Goal: Task Accomplishment & Management: Use online tool/utility

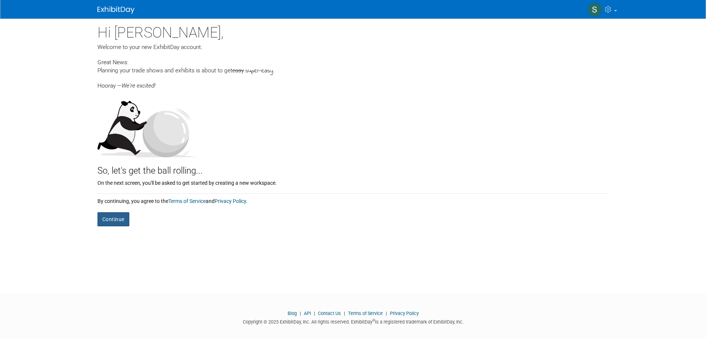
click at [115, 218] on button "Continue" at bounding box center [113, 219] width 32 height 14
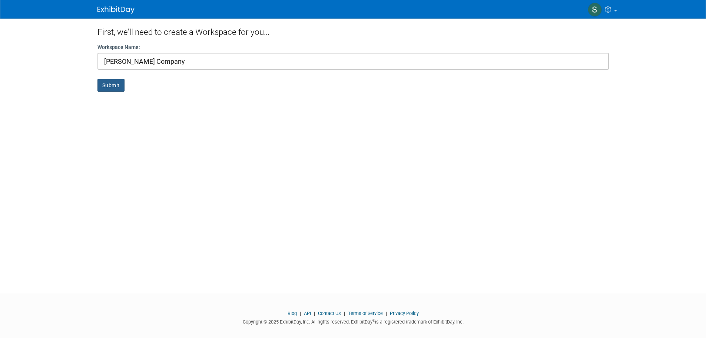
type input "[PERSON_NAME] Company"
click at [120, 83] on button "Submit" at bounding box center [110, 85] width 27 height 13
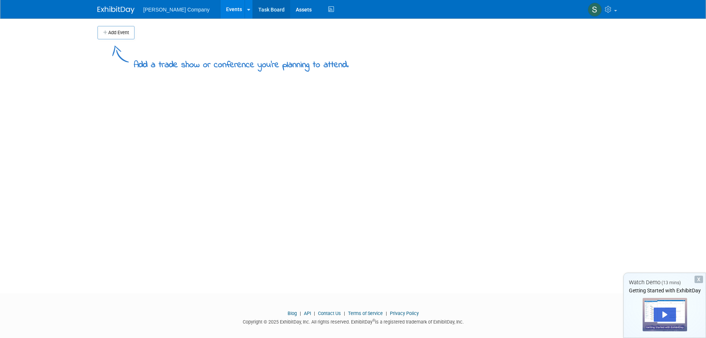
click at [253, 14] on link "Task Board" at bounding box center [271, 9] width 37 height 19
click at [290, 11] on link "Assets" at bounding box center [303, 9] width 27 height 19
